Goal: Task Accomplishment & Management: Use online tool/utility

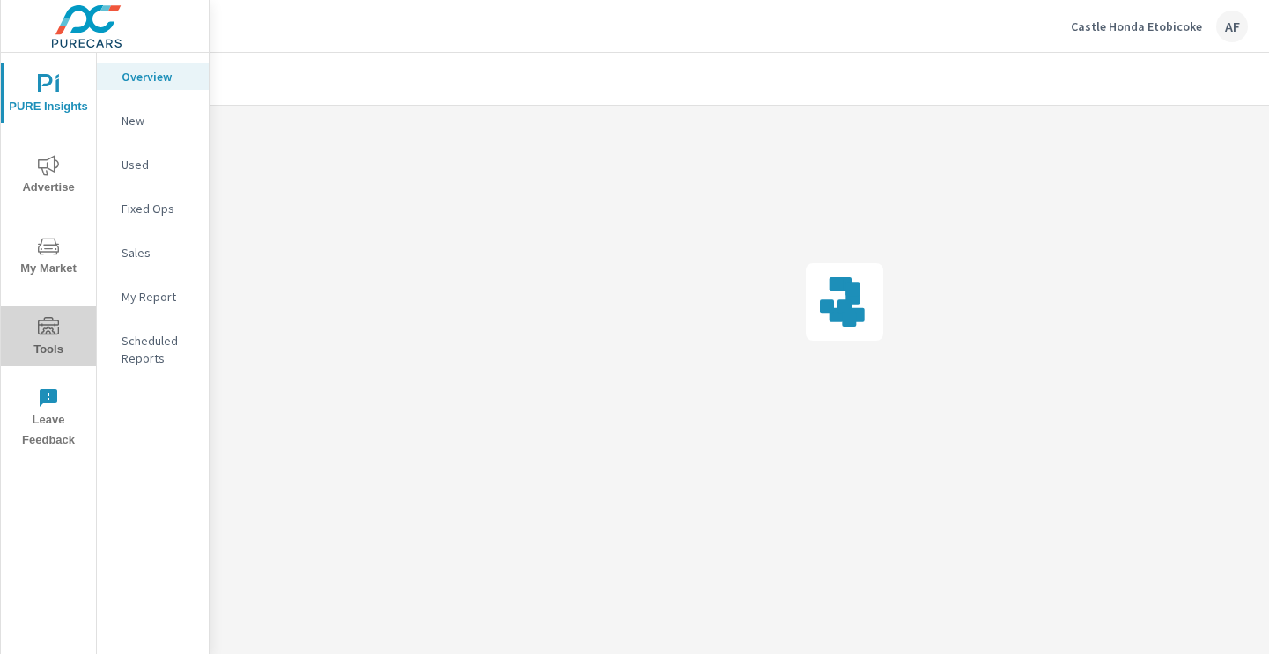
click at [58, 336] on icon "nav menu" at bounding box center [48, 327] width 21 height 21
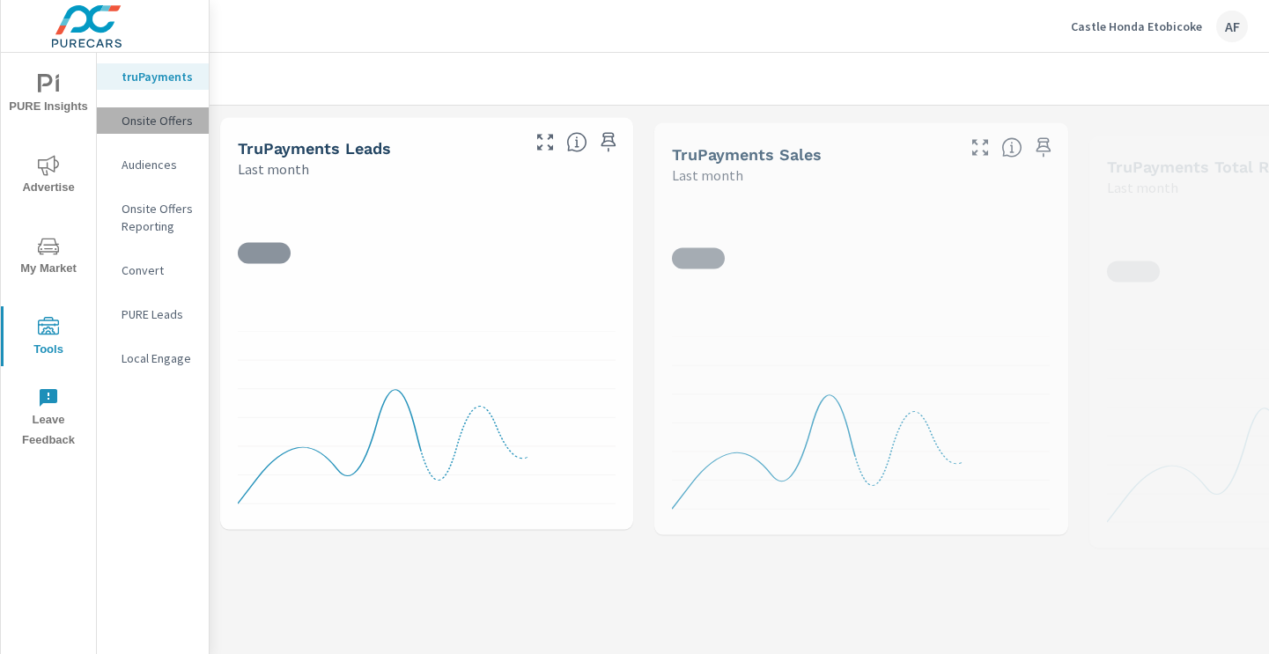
click at [176, 117] on p "Onsite Offers" at bounding box center [158, 121] width 73 height 18
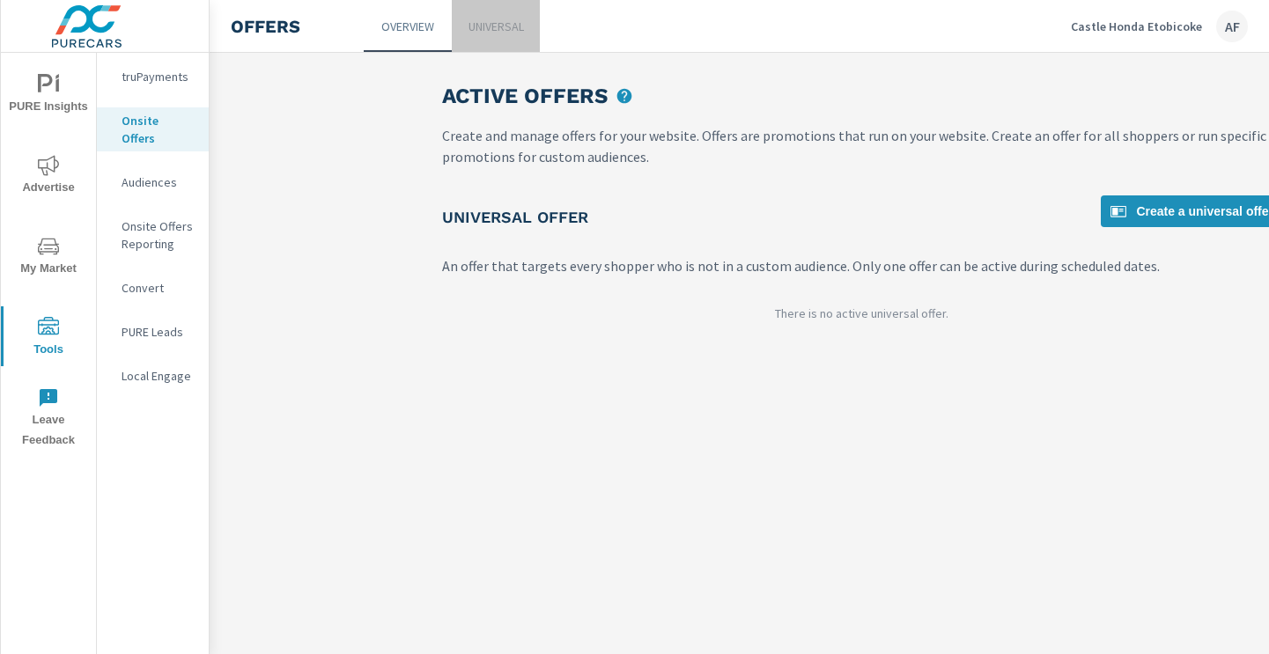
click at [497, 18] on p "Universal" at bounding box center [495, 27] width 55 height 18
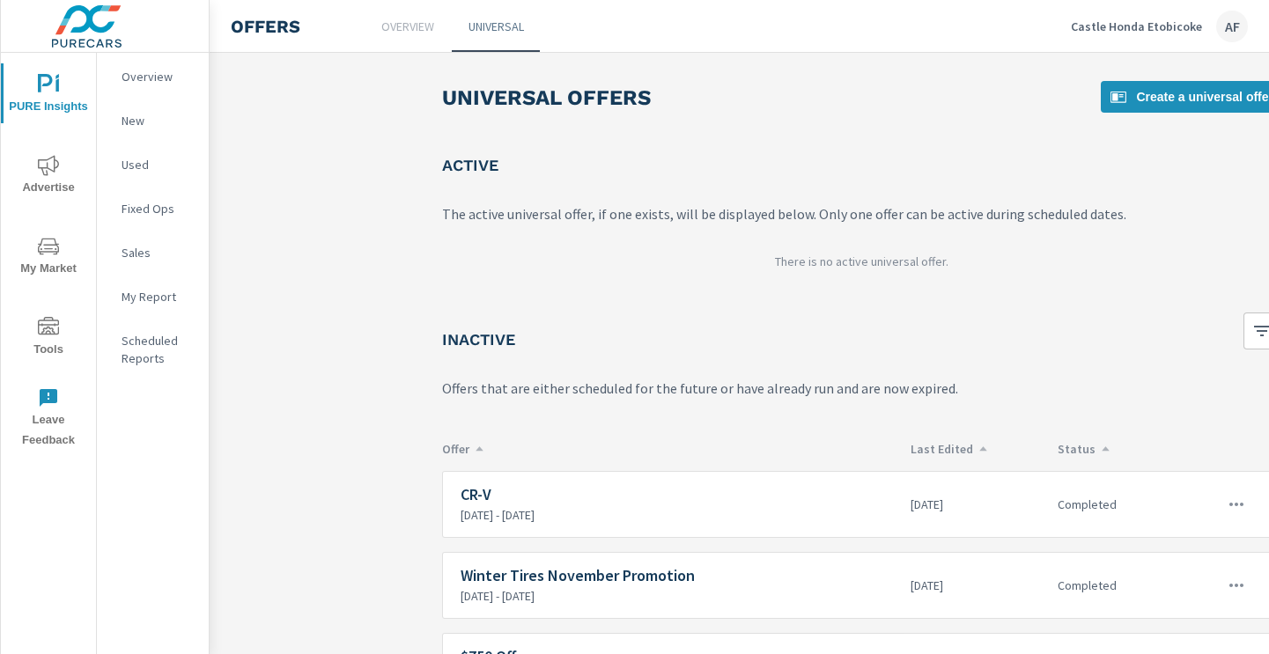
scroll to position [106, 0]
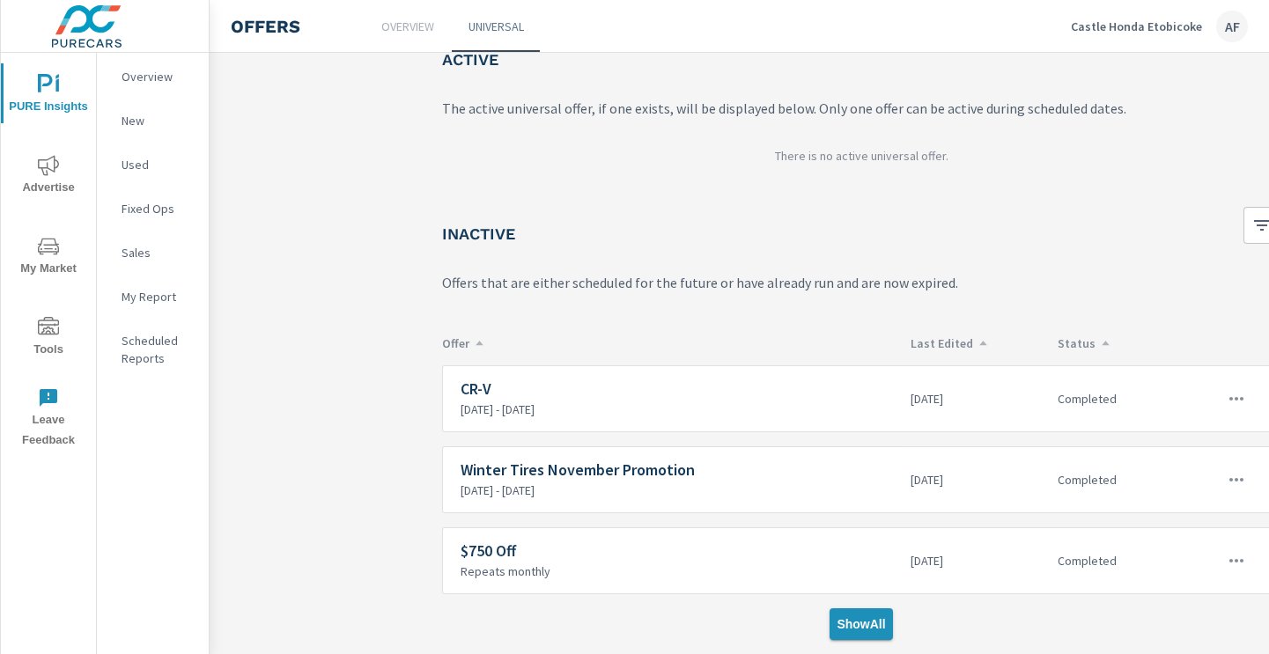
click at [877, 636] on button "Show All" at bounding box center [861, 624] width 63 height 32
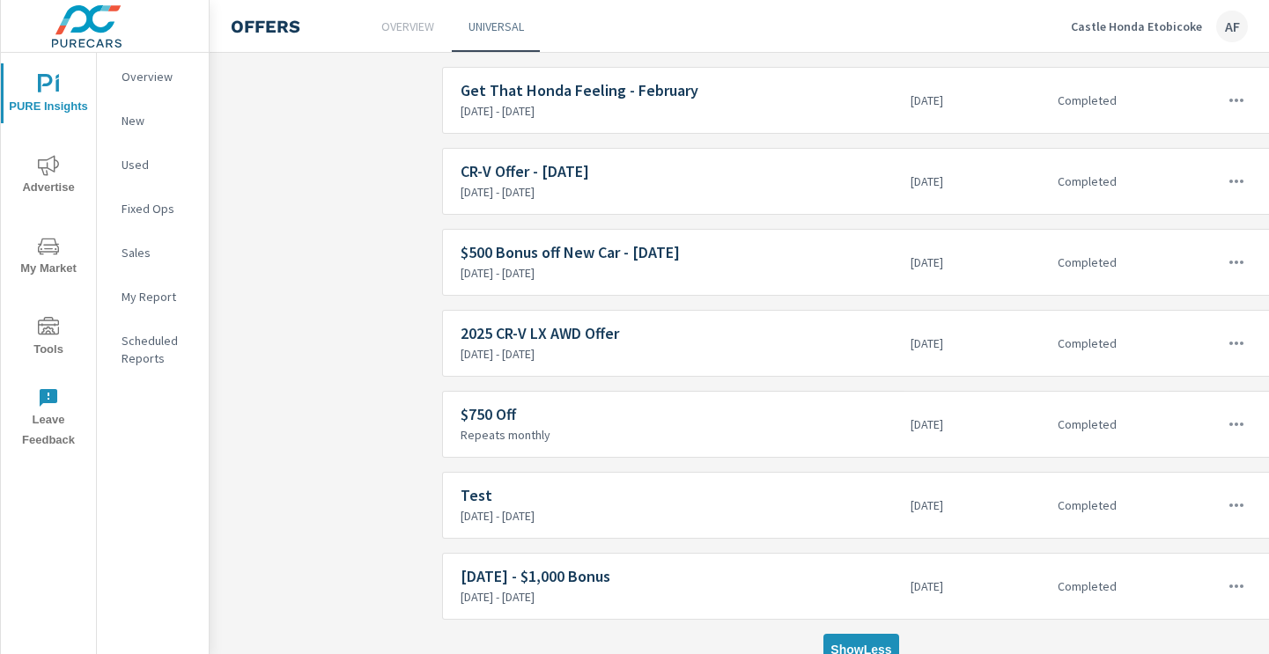
scroll to position [835, 0]
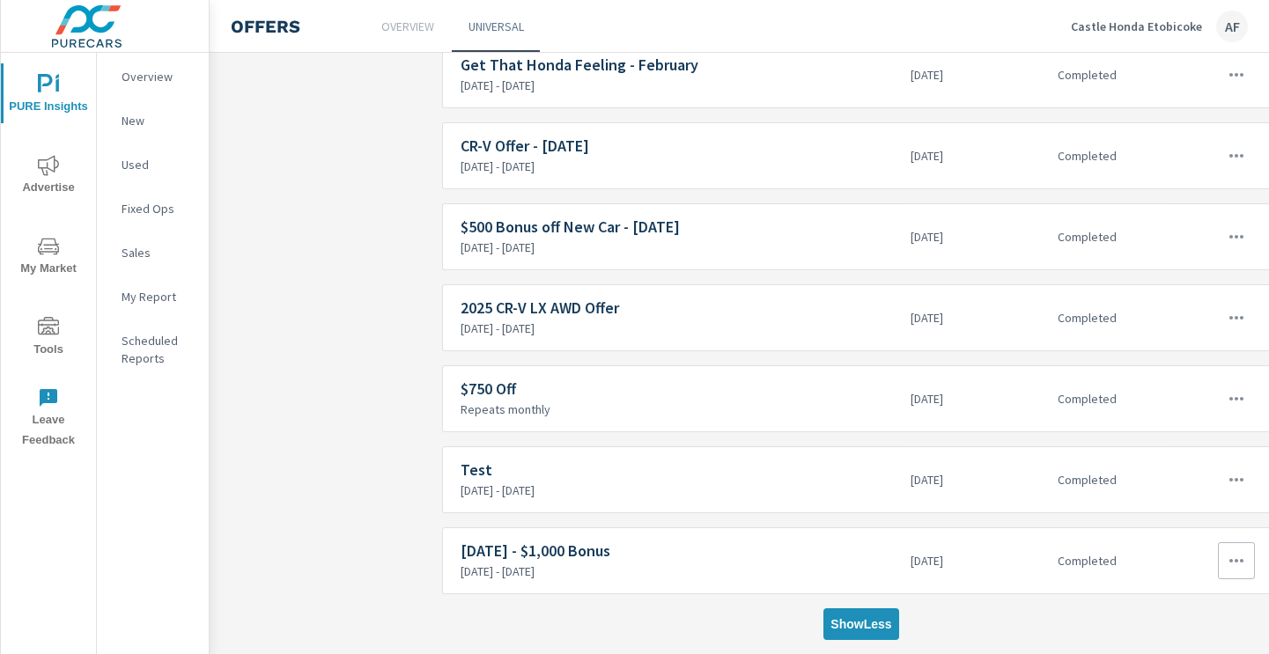
click at [1233, 554] on icon "button" at bounding box center [1236, 560] width 21 height 21
click at [1188, 579] on div "Edit" at bounding box center [1178, 574] width 25 height 21
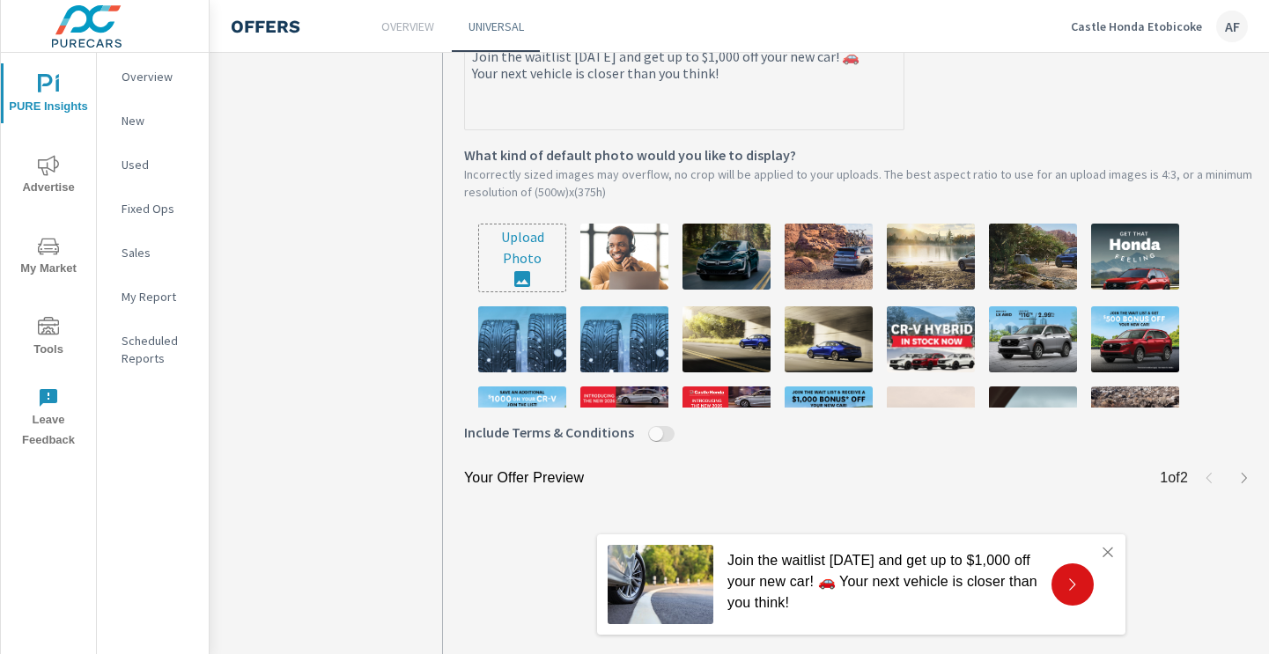
scroll to position [528, 0]
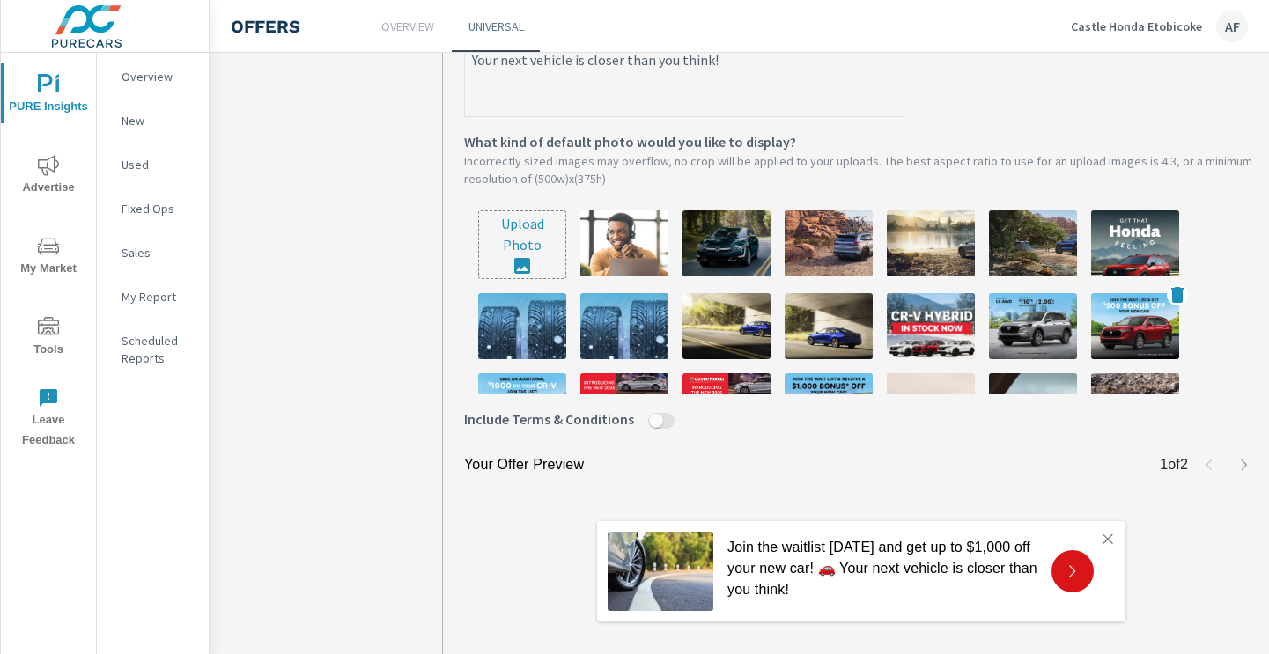
click at [1148, 311] on img at bounding box center [1135, 326] width 88 height 66
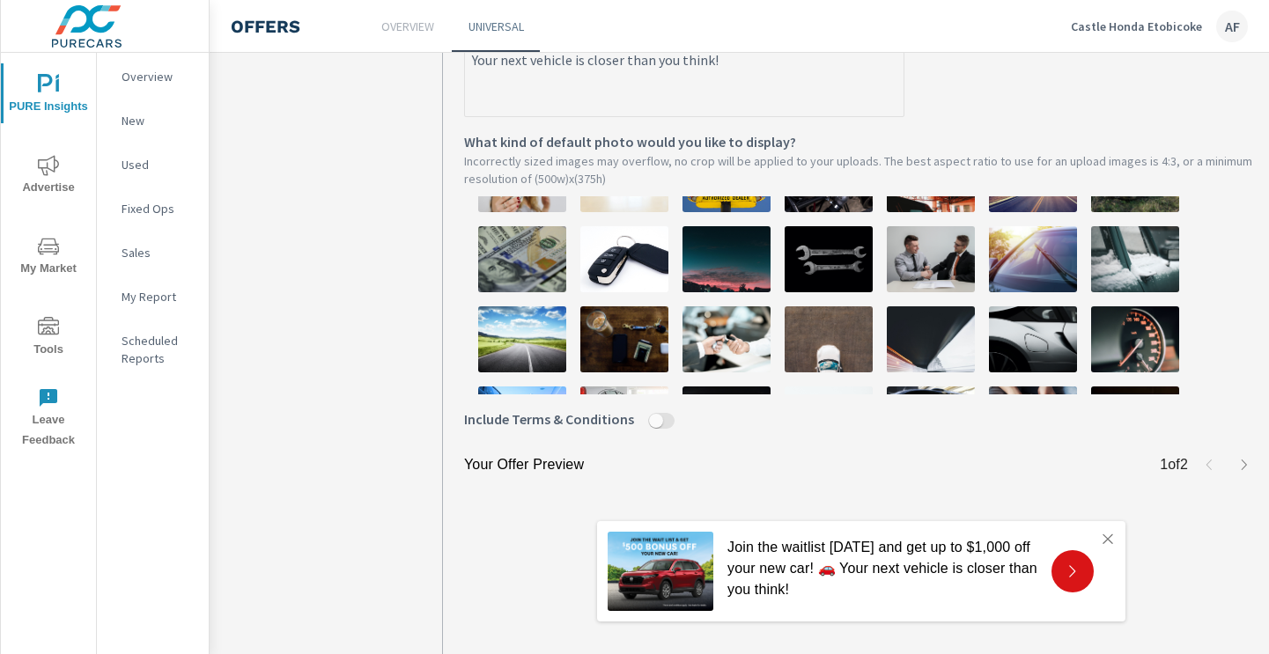
scroll to position [697, 0]
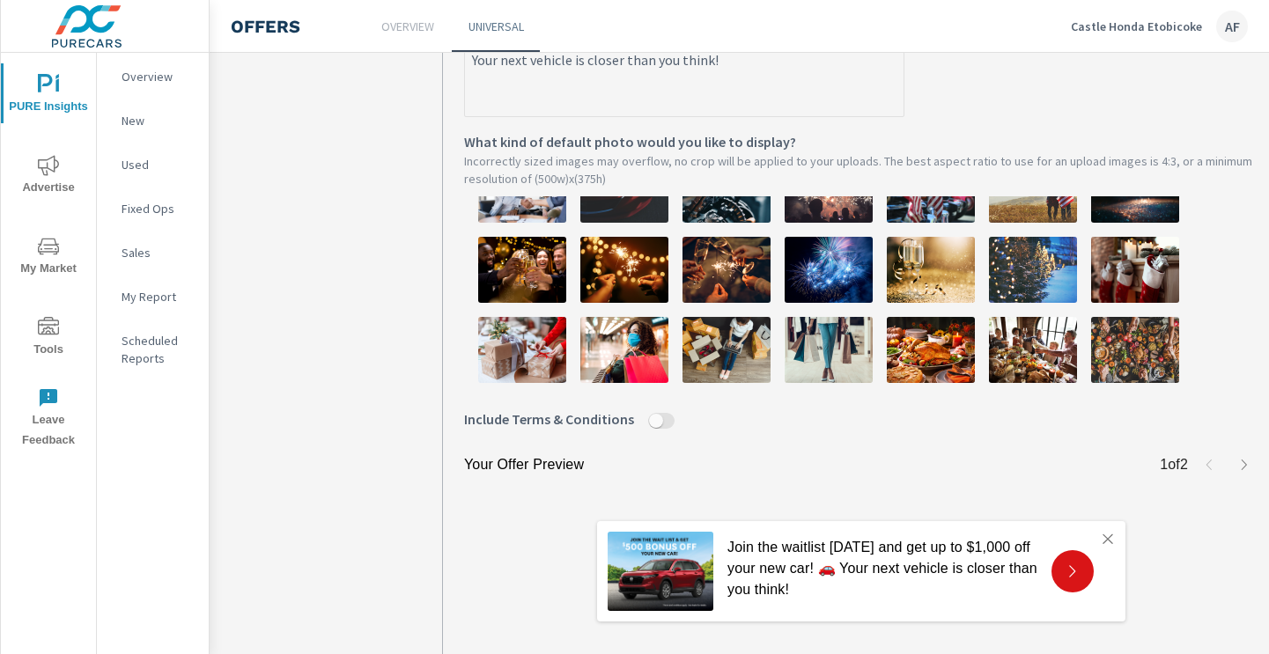
click at [1244, 466] on icon "button" at bounding box center [1244, 465] width 14 height 14
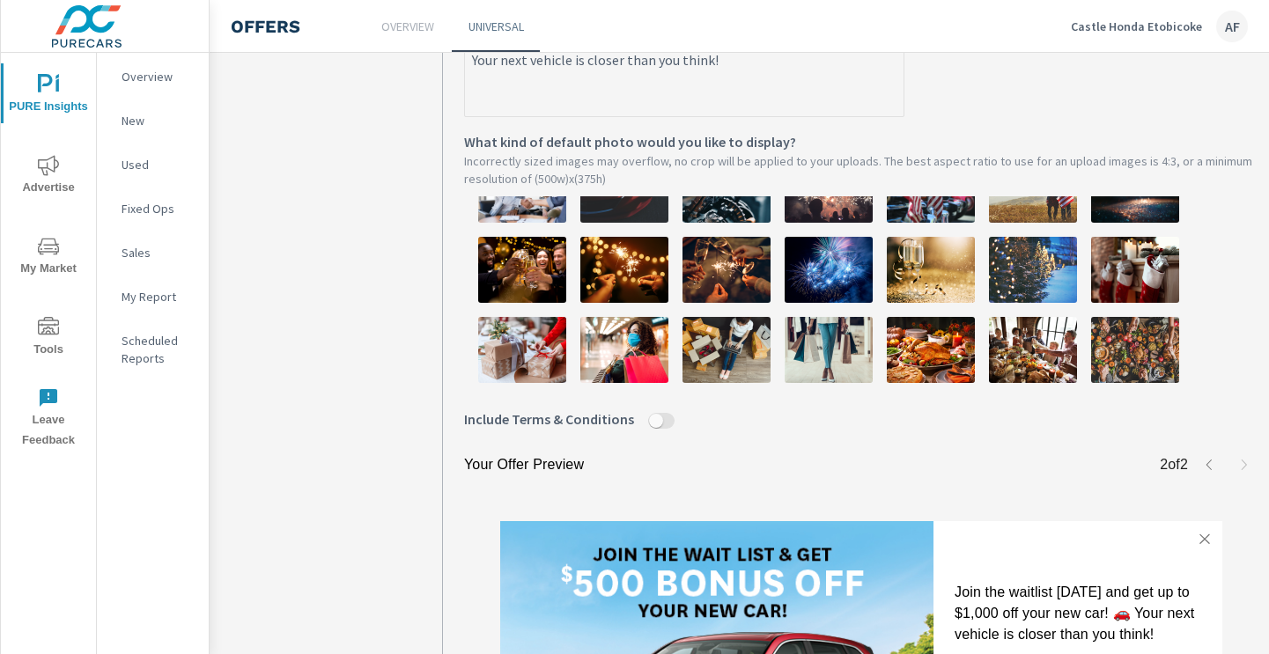
click at [1207, 464] on icon "button" at bounding box center [1208, 465] width 5 height 11
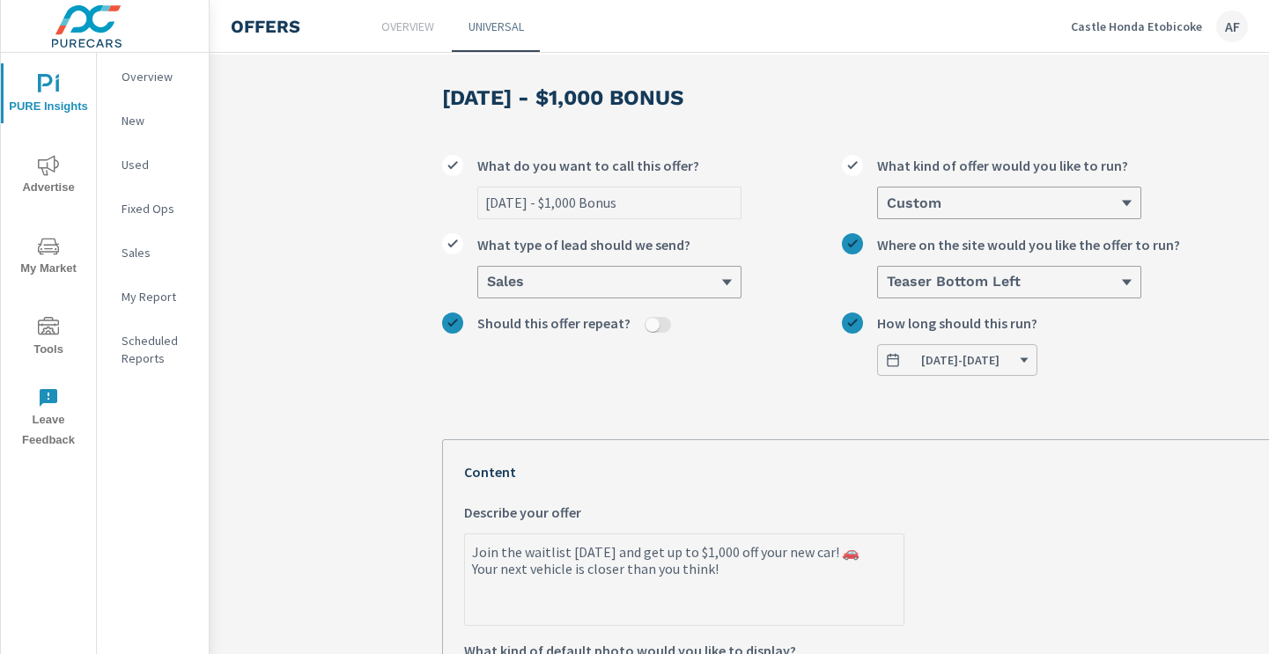
scroll to position [0, 0]
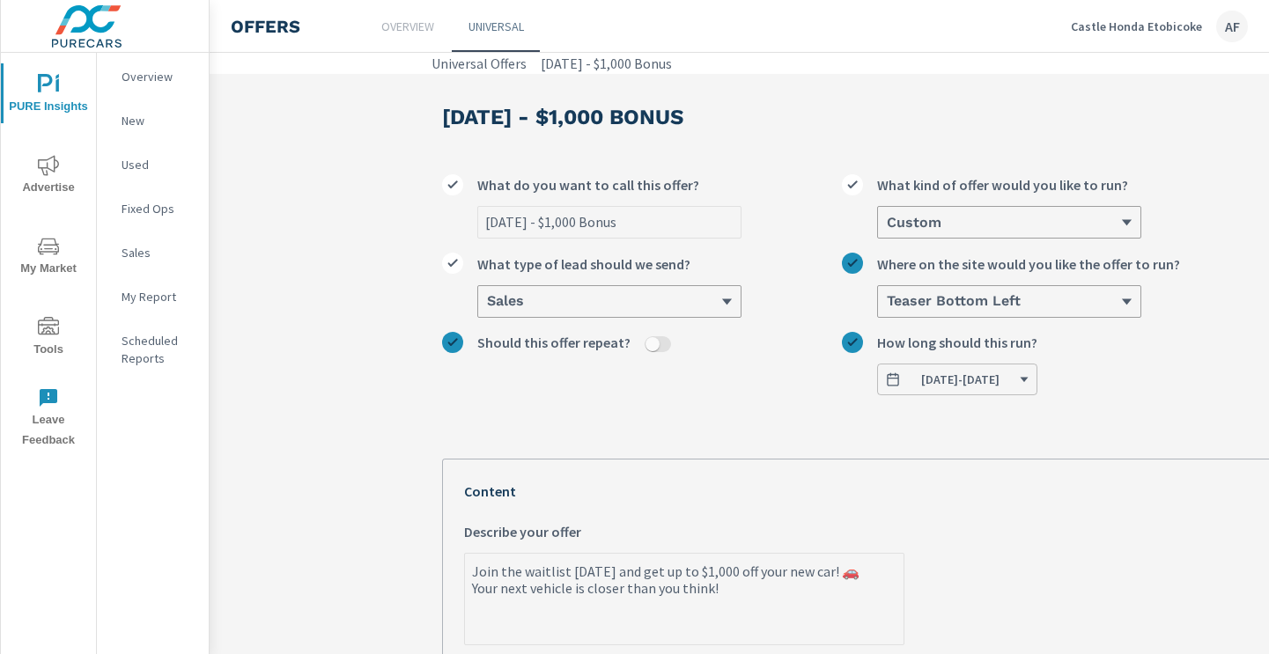
drag, startPoint x: 729, startPoint y: 585, endPoint x: 470, endPoint y: 570, distance: 259.3
click at [470, 570] on textarea "Join the waitlist [DATE] and get up to $1,000 off your new car! 🚗 Your next veh…" at bounding box center [684, 601] width 439 height 88
click at [609, 521] on div "Describe your offer" at bounding box center [684, 537] width 440 height 32
click at [609, 557] on textarea "Join the waitlist [DATE] and get up to $1,000 off your new car! 🚗 Your next veh…" at bounding box center [684, 601] width 439 height 88
click at [609, 579] on textarea "Join the waitlist [DATE] and get up to $1,000 off your new car! 🚗 Your next veh…" at bounding box center [684, 601] width 439 height 88
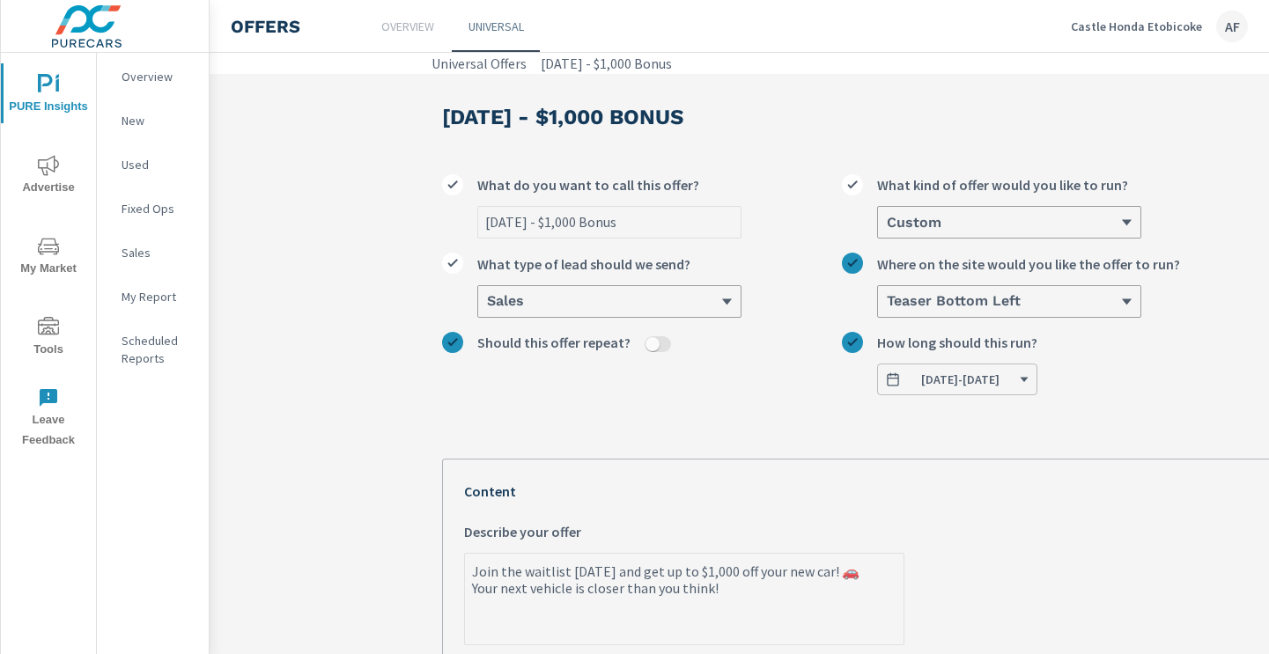
type textarea "x"
click at [493, 29] on p "Universal" at bounding box center [495, 27] width 55 height 18
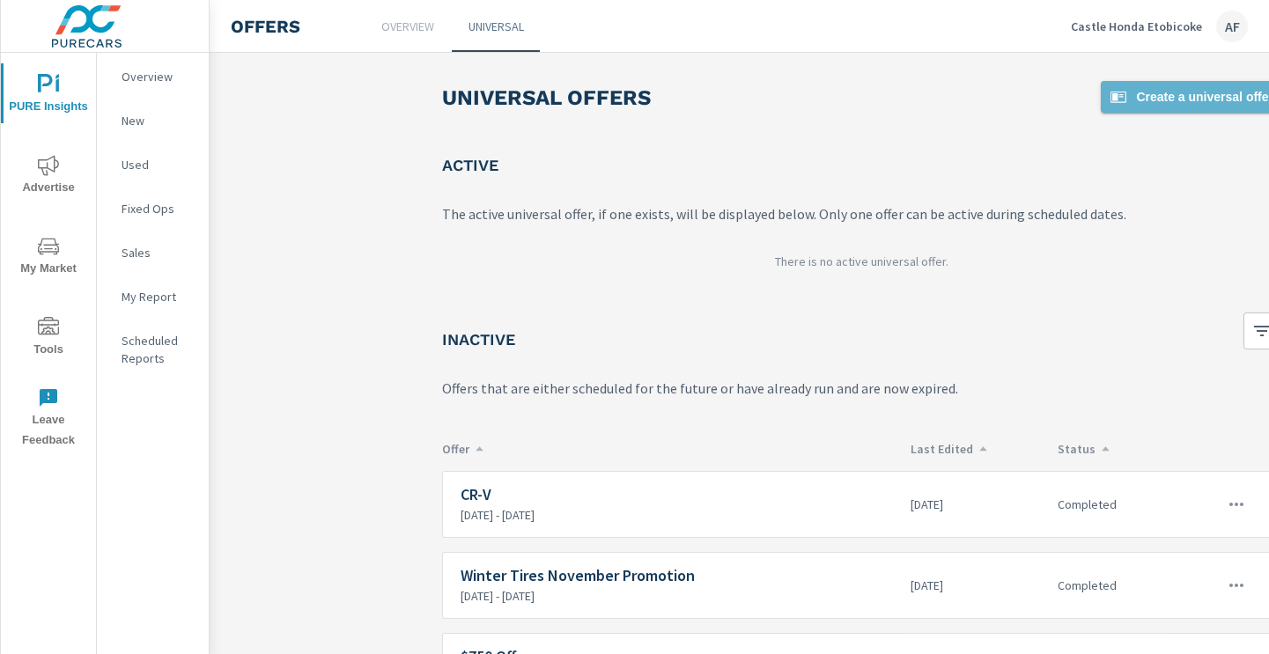
click at [1139, 92] on span "Create a universal offer" at bounding box center [1191, 96] width 166 height 21
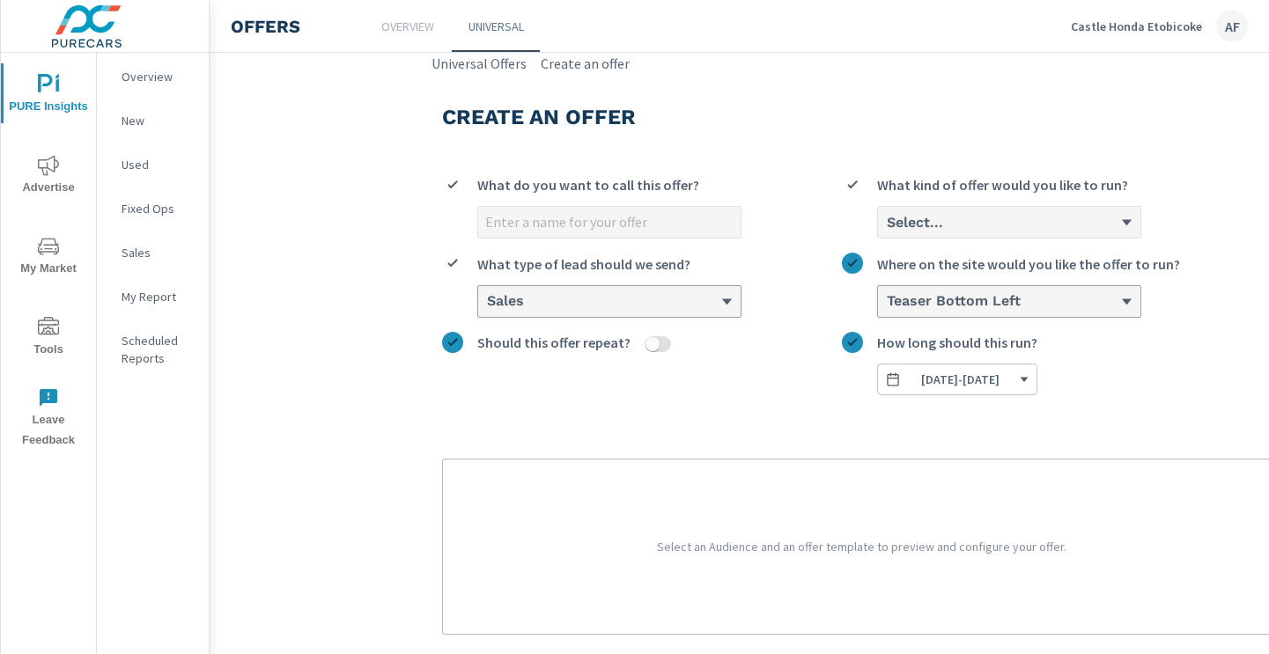
click at [633, 226] on input "What do you want to call this offer?" at bounding box center [609, 222] width 262 height 31
type input "S"
click at [505, 227] on input "[DATE] - $1,000 Bonus" at bounding box center [609, 222] width 262 height 31
type input "[DATE] - $1,000 Bonus"
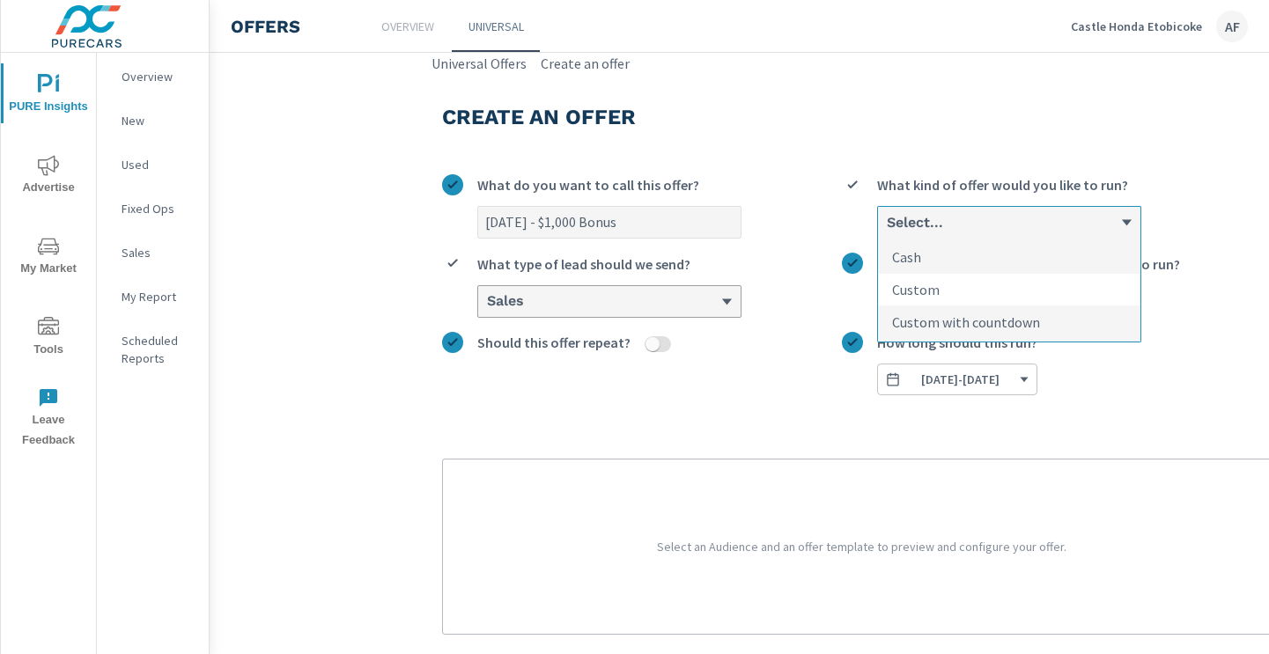
click at [918, 285] on p "Custom" at bounding box center [916, 289] width 48 height 21
click at [887, 231] on input "option Custom focused, 2 of 3. 3 results available. Use Up and Down to choose o…" at bounding box center [886, 223] width 2 height 16
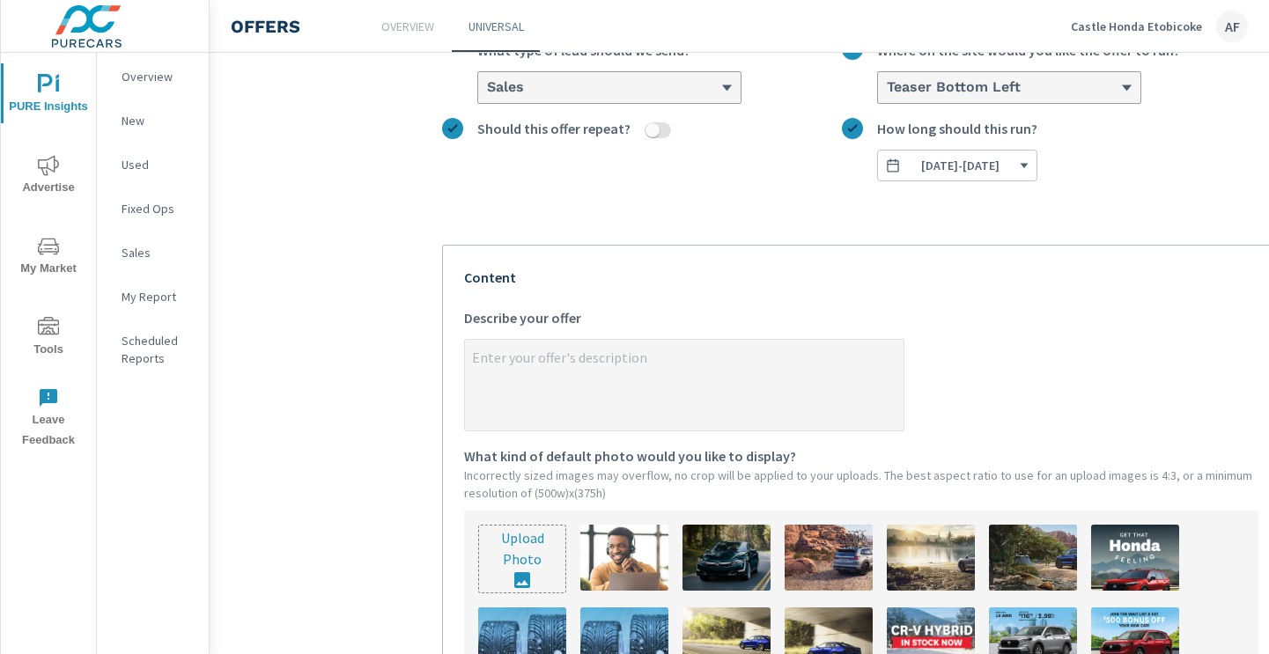
scroll to position [217, 0]
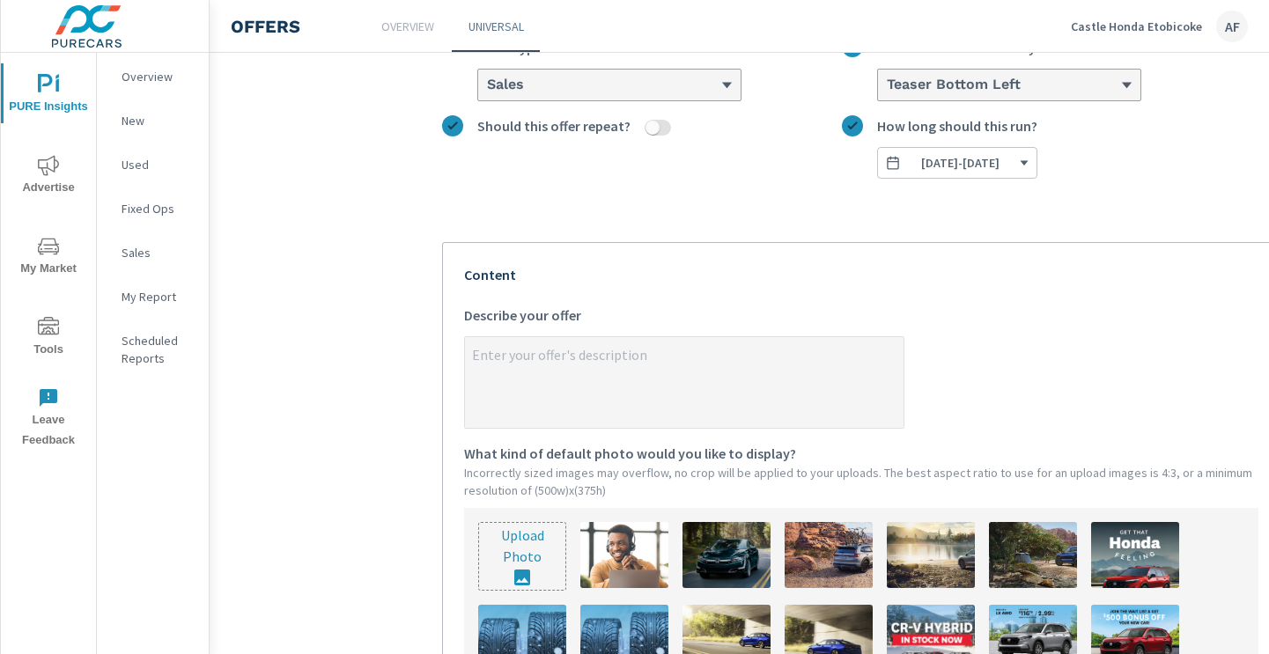
type textarea "x"
click at [667, 394] on textarea "x Describe your offer" at bounding box center [684, 384] width 439 height 88
paste textarea "Join the waitlist [DATE] and get up to $1,000 off your new car! 🚗 Your next veh…"
type textarea "Join the waitlist [DATE] and get up to $1,000 off your new car! 🚗 Your next veh…"
type textarea "x"
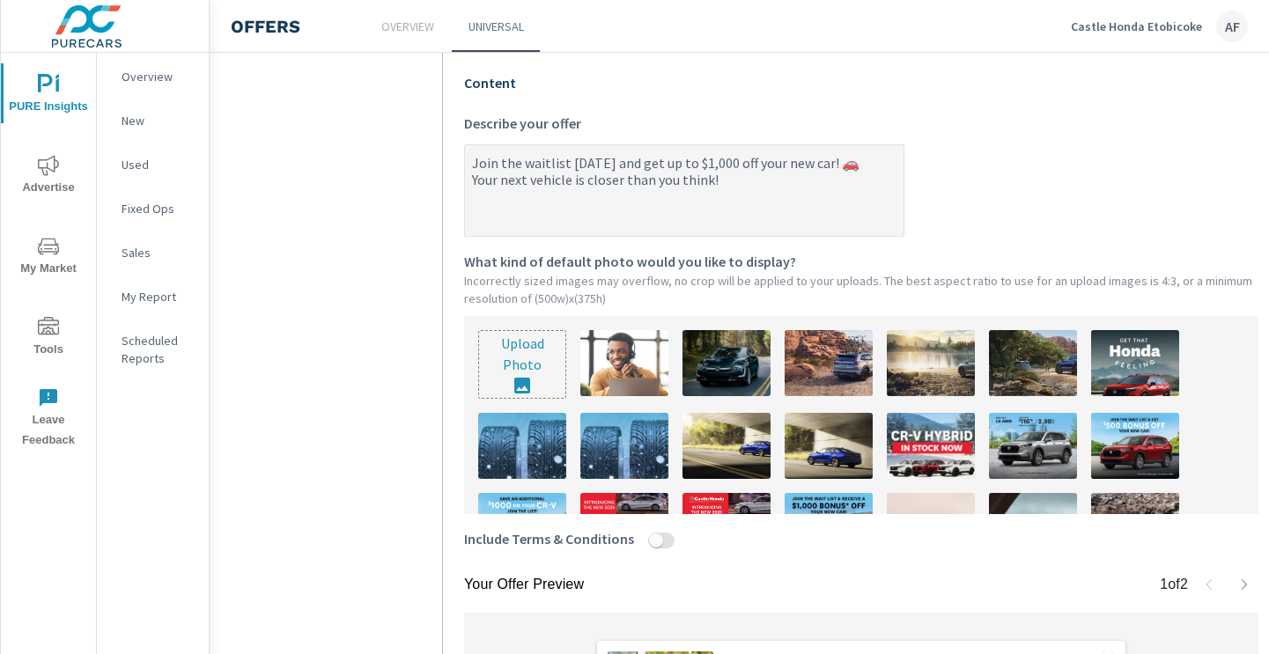
scroll to position [413, 0]
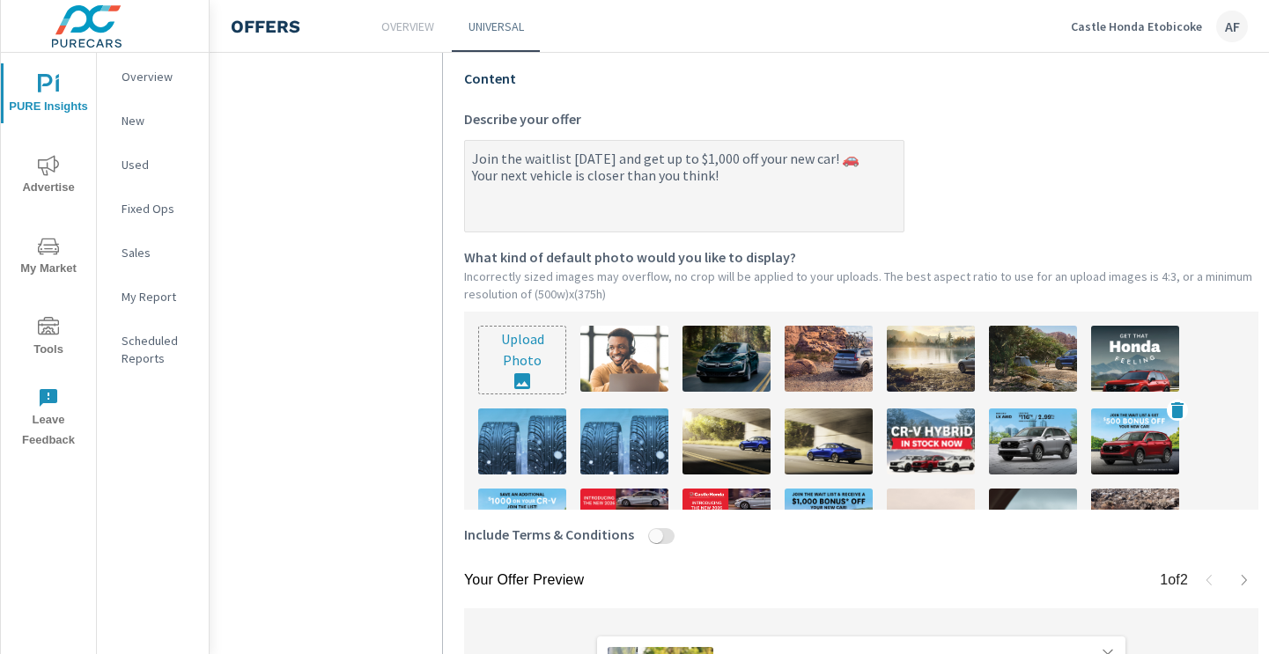
type textarea "Join the waitlist [DATE] and get up to $1,000 off your new car! 🚗 Your next veh…"
click at [1147, 428] on img at bounding box center [1135, 442] width 88 height 66
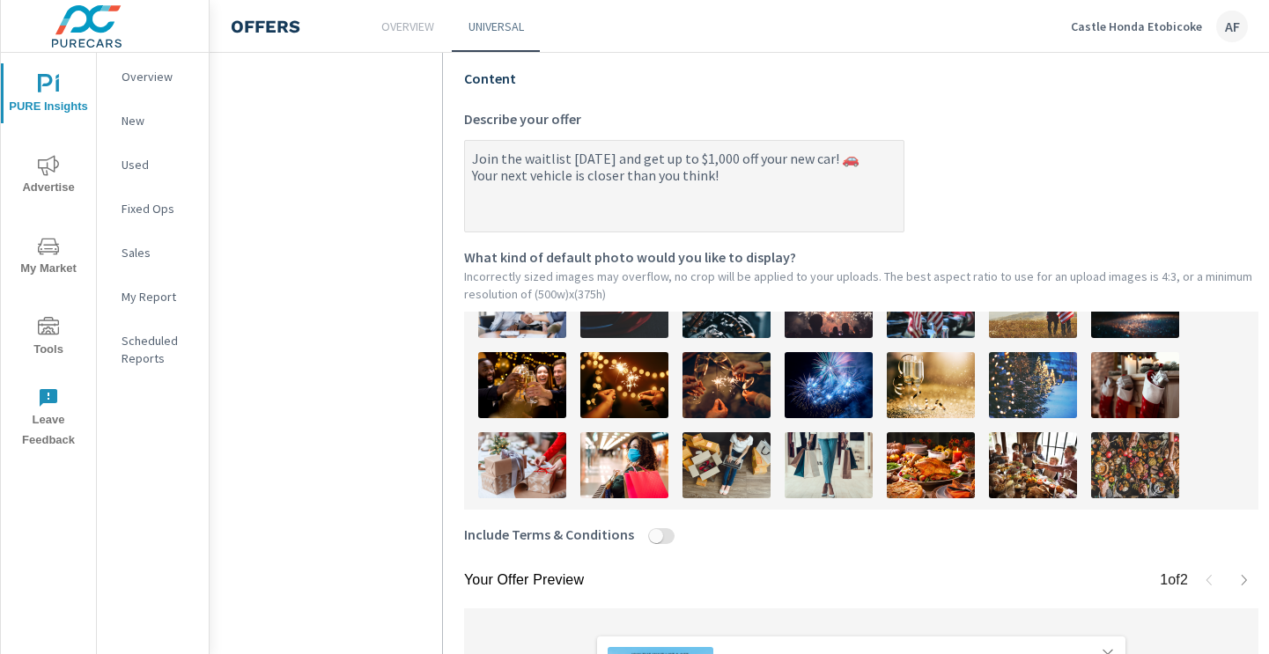
scroll to position [660, 0]
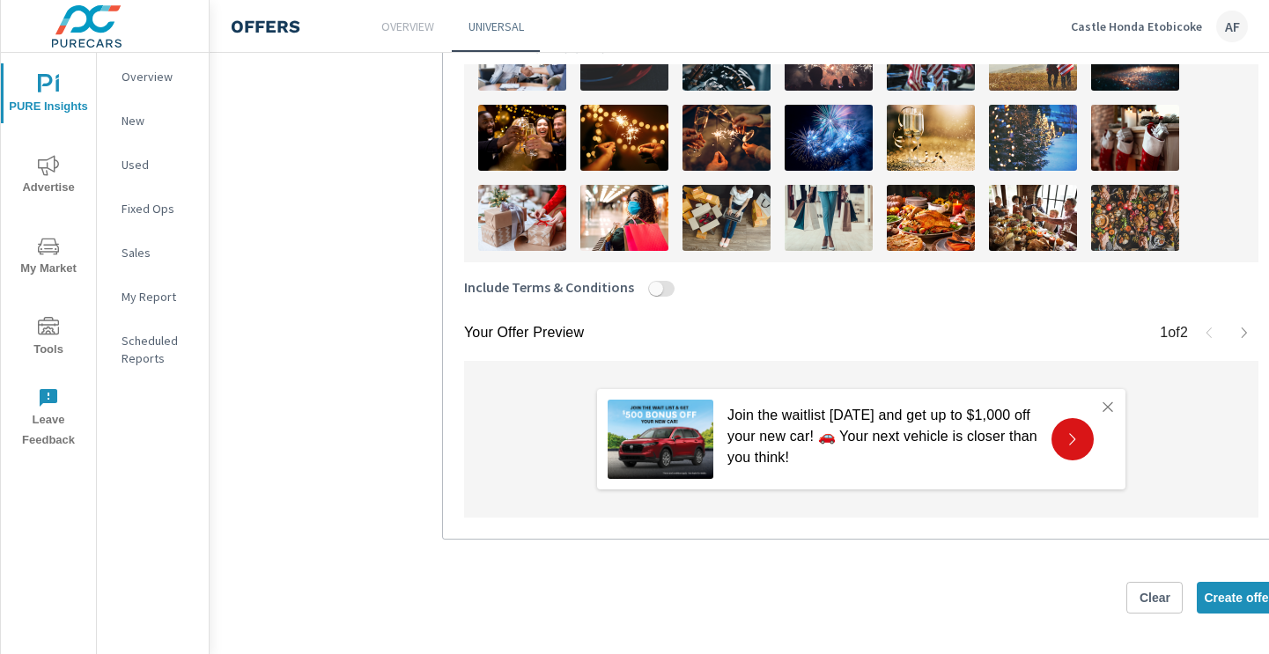
click at [1249, 326] on icon "button" at bounding box center [1244, 333] width 14 height 14
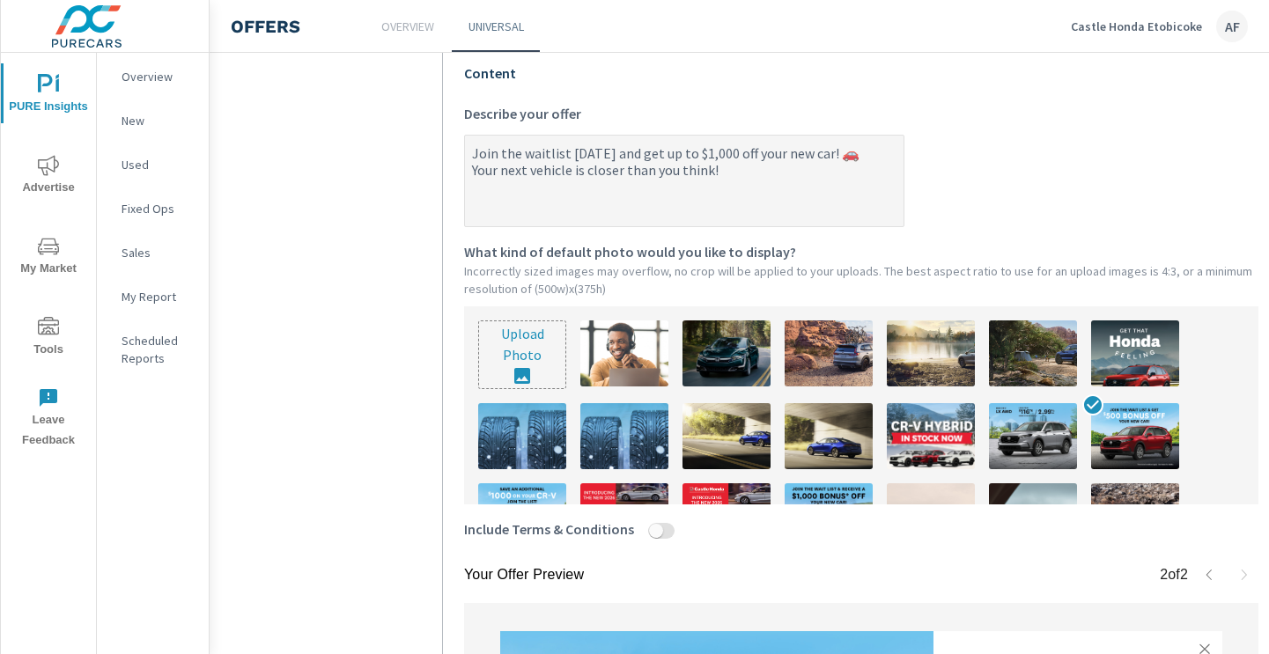
scroll to position [387, 0]
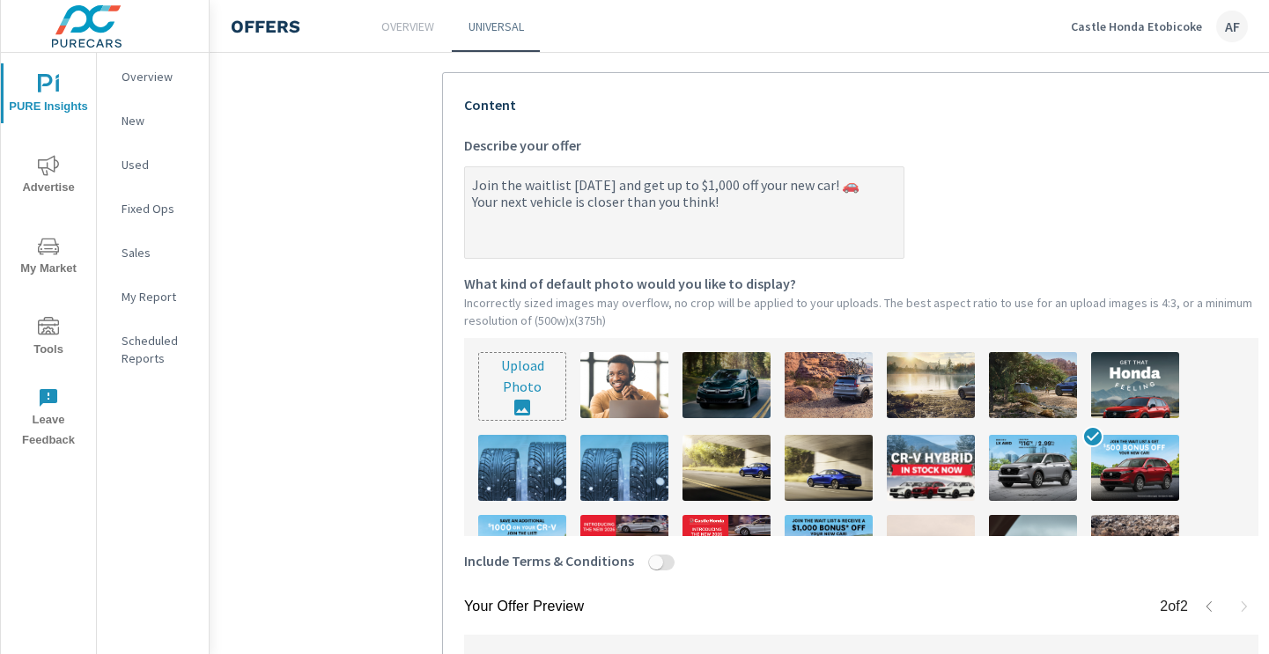
type textarea "x"
click at [825, 183] on textarea "Join the waitlist [DATE] and get up to $1,000 off your new car! 🚗 Your next veh…" at bounding box center [684, 214] width 439 height 88
type textarea "Join the waitlist [DATE] and get up to $1,000 off your new car 🚗 Your next vehi…"
type textarea "x"
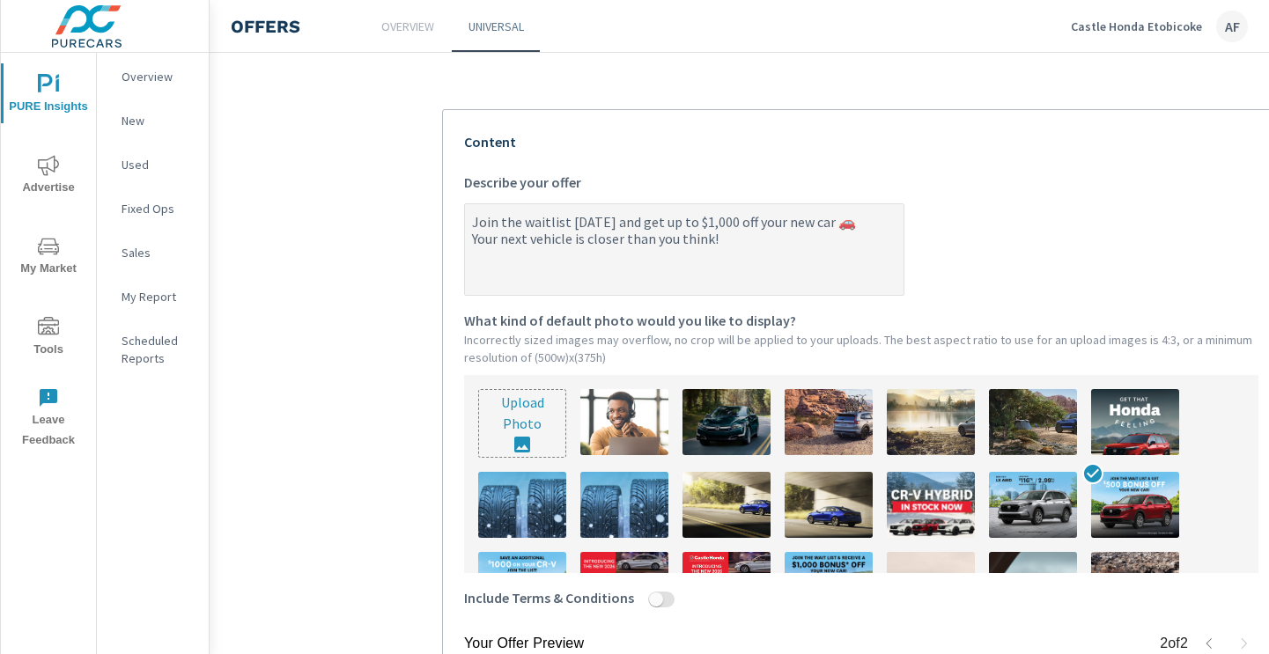
scroll to position [315, 0]
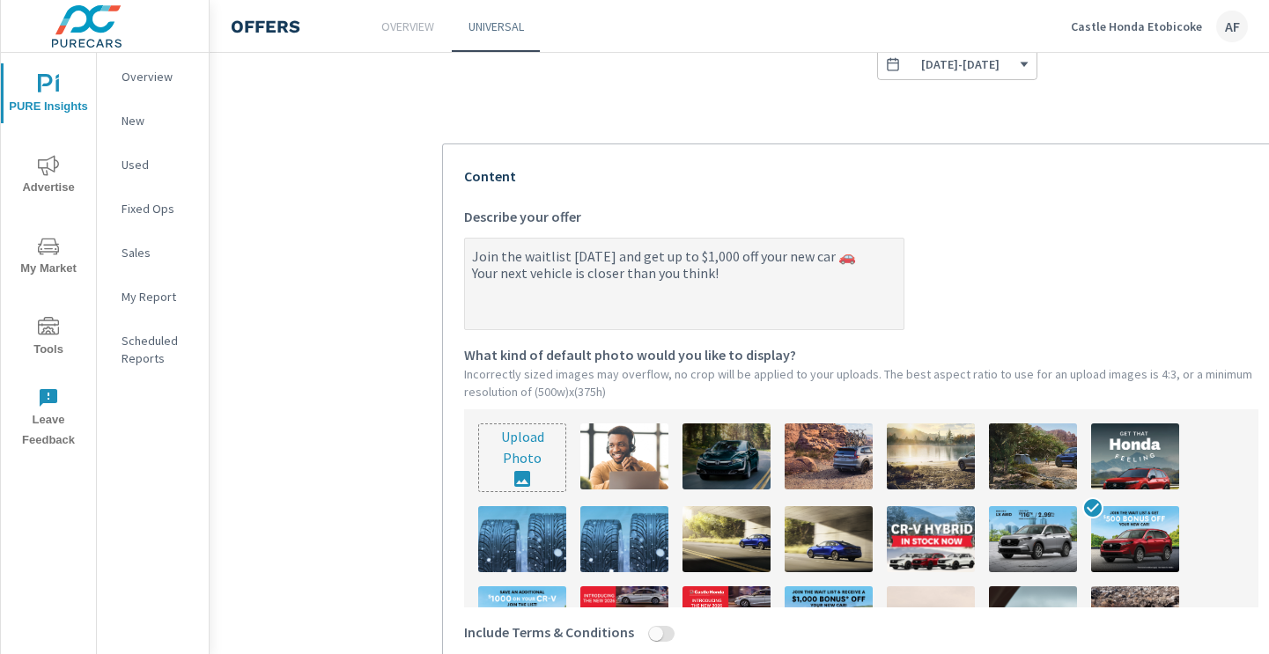
click at [822, 258] on textarea "Join the waitlist [DATE] and get up to $1,000 off your new car 🚗 Your next vehi…" at bounding box center [684, 285] width 439 height 88
type textarea "Join the waitlist [DATE] and get up to $1,000 off your new car🚗 Your next vehic…"
type textarea "x"
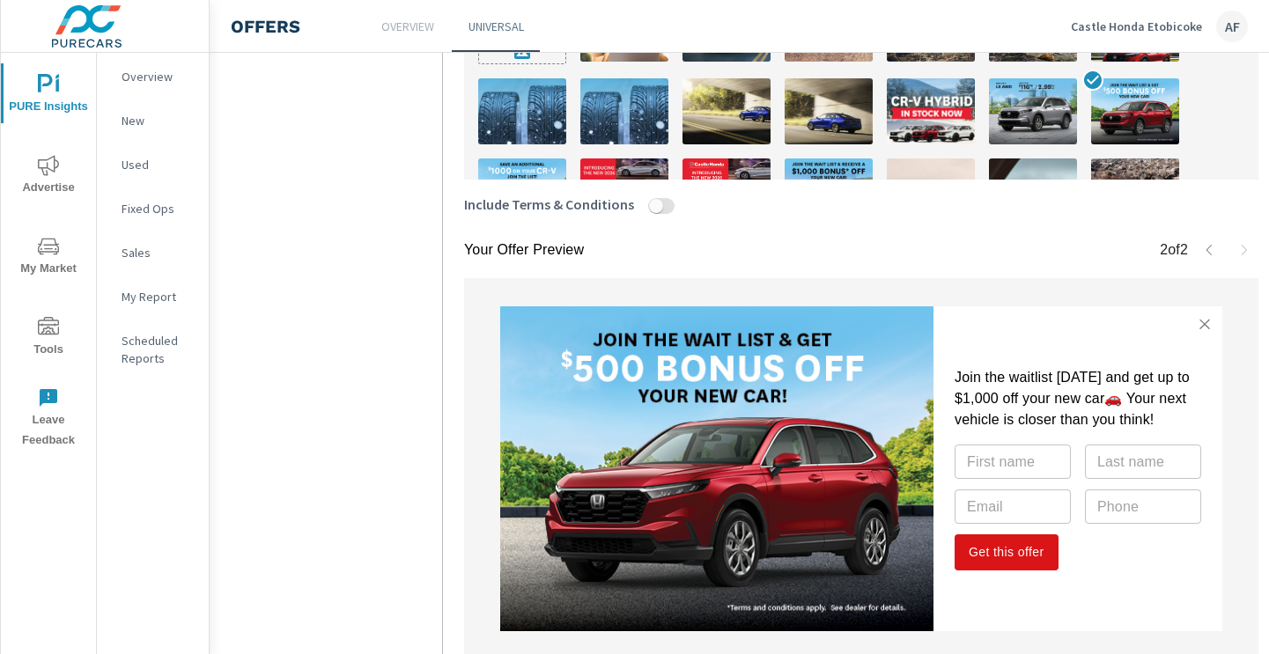
scroll to position [885, 0]
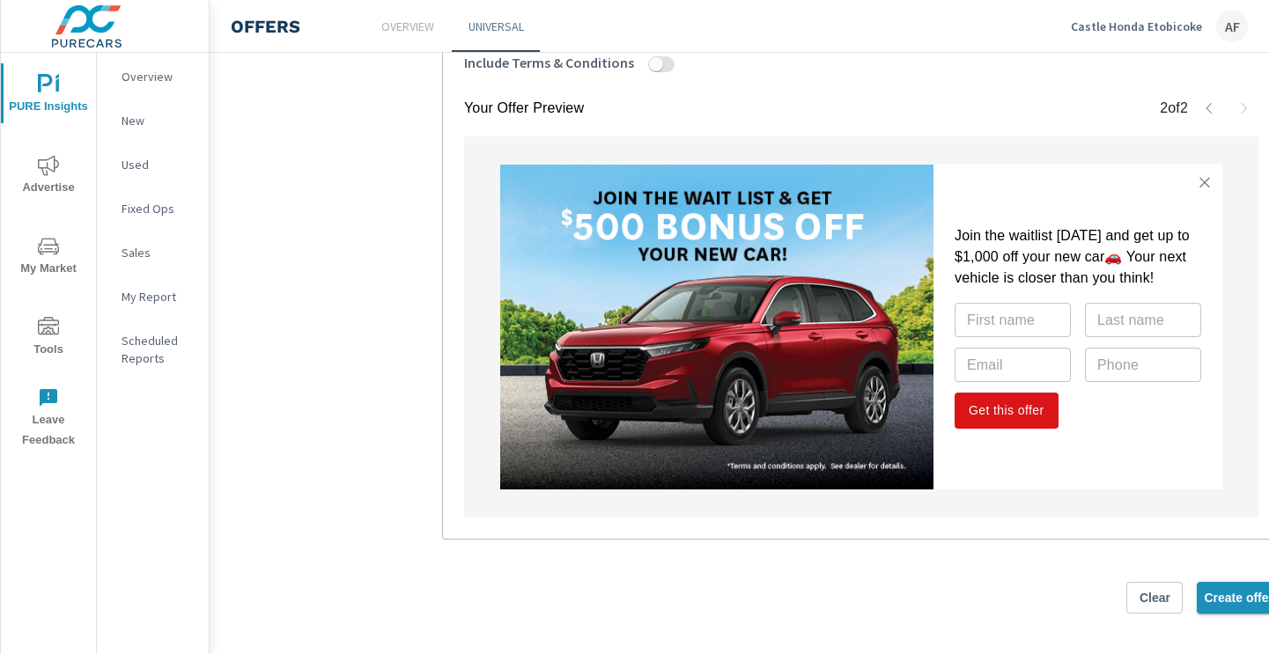
type textarea "Join the waitlist [DATE] and get up to $1,000 off your new car🚗 Your next vehic…"
click at [1228, 598] on span "Create offer" at bounding box center [1239, 598] width 70 height 16
type textarea "x"
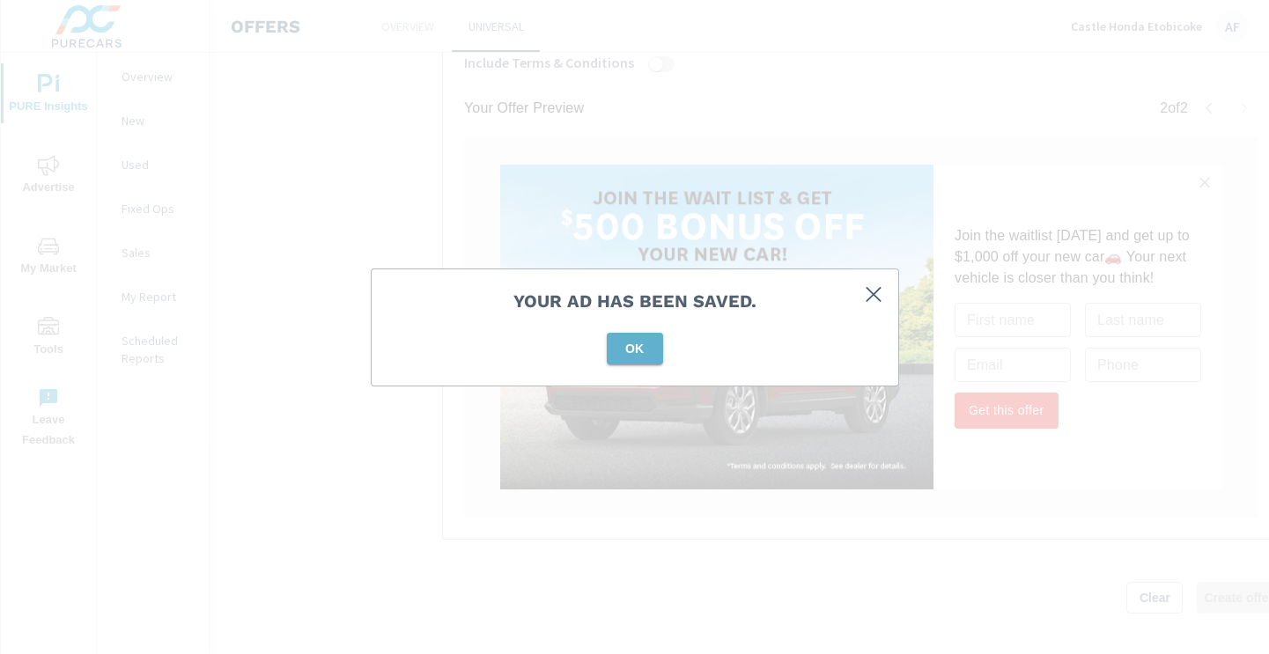
click at [648, 350] on span "OK" at bounding box center [635, 349] width 42 height 16
